Goal: Information Seeking & Learning: Find specific fact

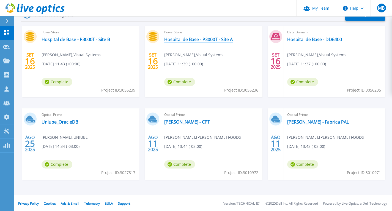
scroll to position [118, 0]
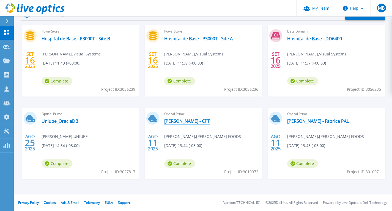
click at [182, 123] on link "[PERSON_NAME] - CPT" at bounding box center [187, 121] width 46 height 6
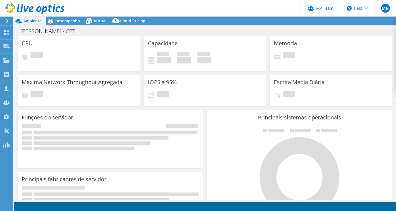
select select "USD"
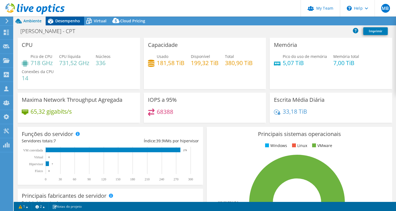
click at [72, 20] on span "Desempenho" at bounding box center [67, 20] width 25 height 5
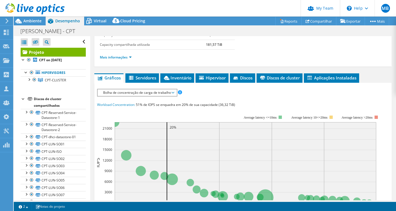
scroll to position [110, 0]
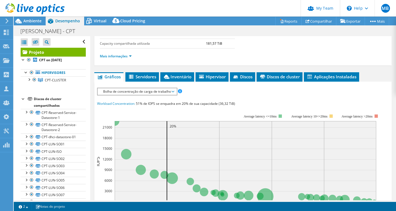
click at [167, 94] on div "Bolha de concentração de carga de trabalho IOPS Disk Throughput Tamanho de E/S …" at bounding box center [137, 92] width 80 height 8
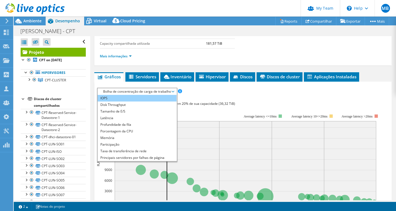
click at [118, 99] on li "IOPS" at bounding box center [137, 98] width 79 height 7
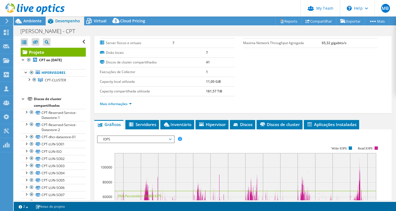
scroll to position [59, 0]
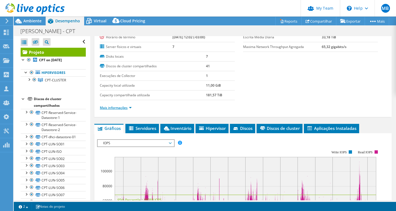
click at [124, 107] on link "Mais informações" at bounding box center [116, 107] width 32 height 5
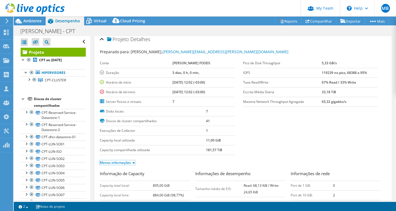
scroll to position [0, 0]
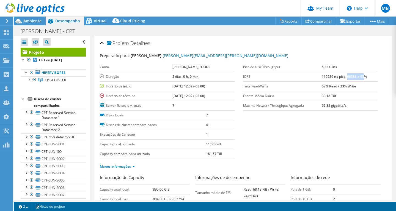
drag, startPoint x: 344, startPoint y: 77, endPoint x: 362, endPoint y: 78, distance: 17.9
click at [362, 78] on b "119239 no pico, 68388 a 95%" at bounding box center [344, 76] width 45 height 5
drag, startPoint x: 319, startPoint y: 76, endPoint x: 329, endPoint y: 76, distance: 10.2
click at [329, 76] on b "119239 no pico, 68388 a 95%" at bounding box center [344, 76] width 45 height 5
copy b "119239"
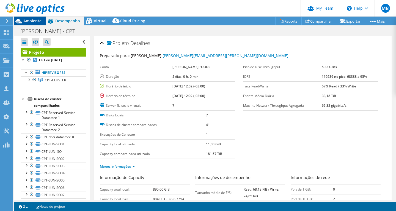
click at [28, 21] on span "Ambiente" at bounding box center [32, 20] width 18 height 5
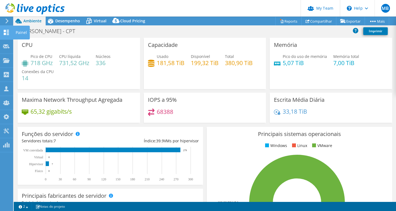
click at [6, 30] on icon at bounding box center [6, 32] width 7 height 5
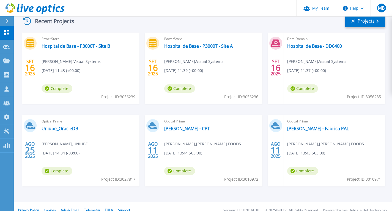
scroll to position [118, 0]
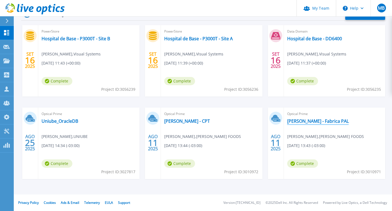
click at [298, 119] on link "[PERSON_NAME] - Fabrica PAL" at bounding box center [318, 121] width 62 height 6
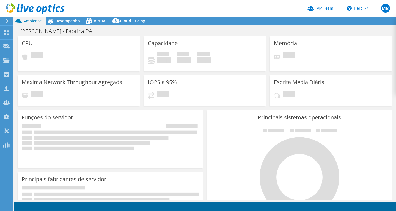
select select "USD"
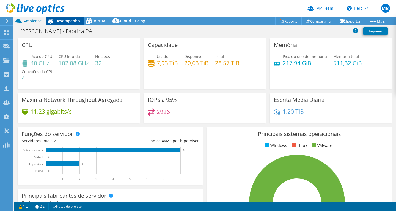
click at [69, 22] on span "Desempenho" at bounding box center [67, 20] width 25 height 5
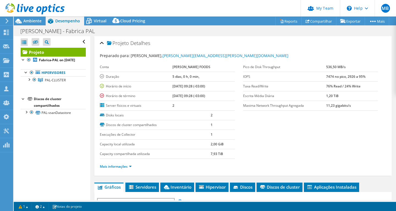
click at [327, 75] on b "7474 no pico, 2926 a 95%" at bounding box center [346, 76] width 39 height 5
copy b "7474"
